Goal: Task Accomplishment & Management: Complete application form

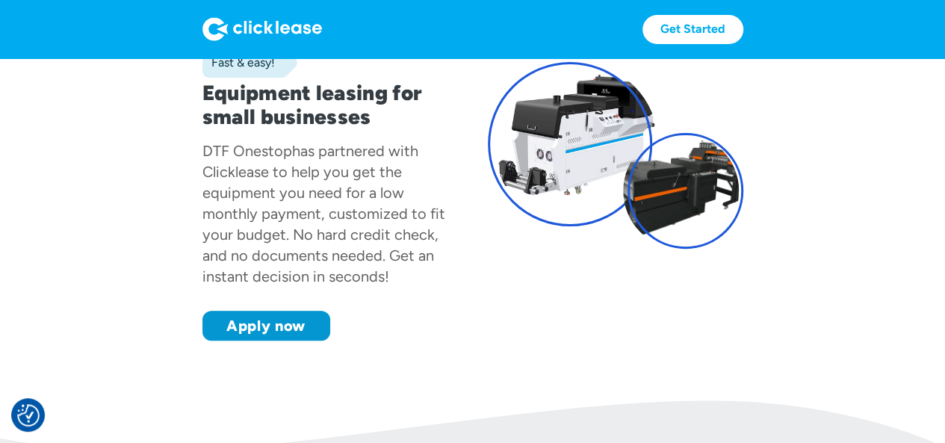
scroll to position [224, 0]
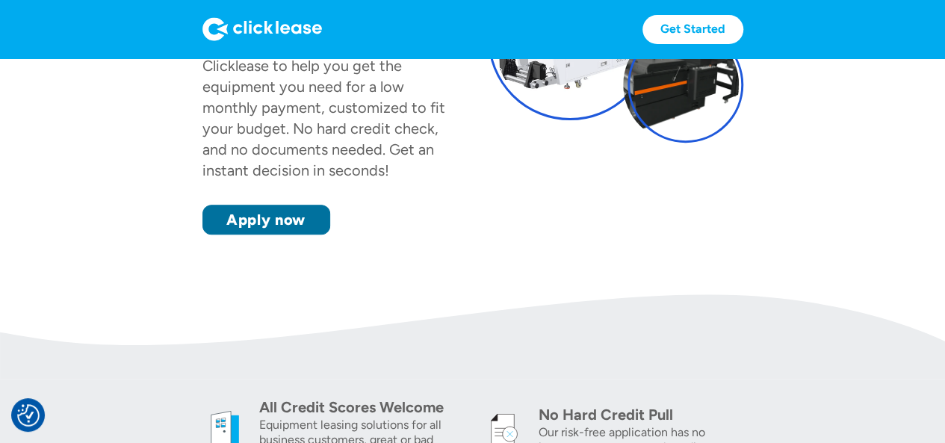
click at [312, 219] on link "Apply now" at bounding box center [267, 220] width 128 height 30
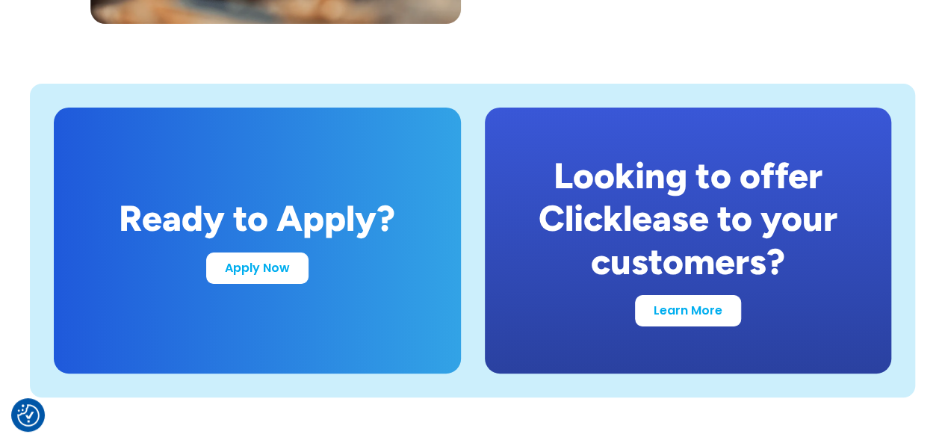
scroll to position [2915, 0]
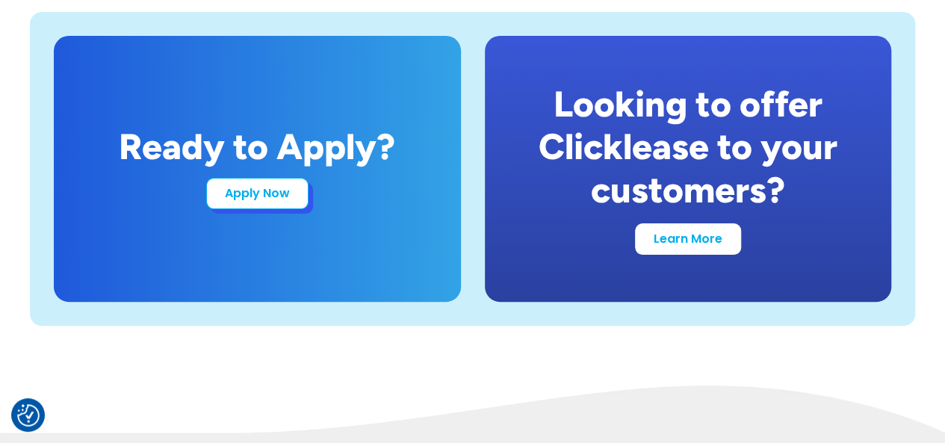
click at [260, 196] on link "Apply Now" at bounding box center [257, 193] width 102 height 31
